Goal: Transaction & Acquisition: Purchase product/service

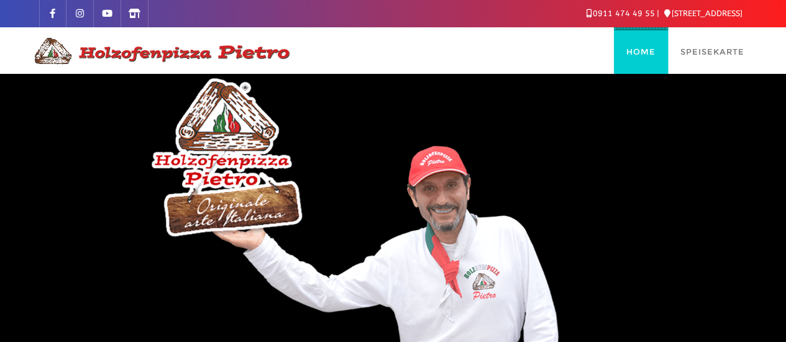
click at [637, 47] on span "Home" at bounding box center [640, 52] width 29 height 10
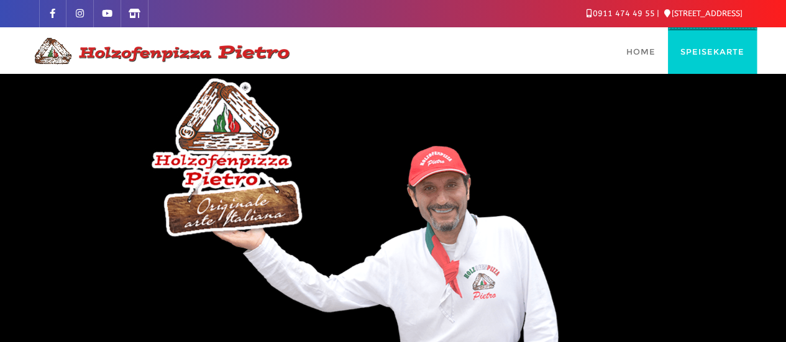
click at [695, 54] on span "Speisekarte" at bounding box center [712, 52] width 64 height 10
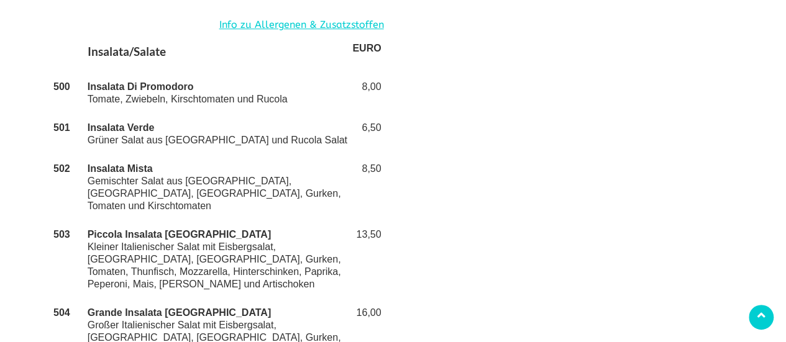
scroll to position [2289, 0]
